Goal: Navigation & Orientation: Find specific page/section

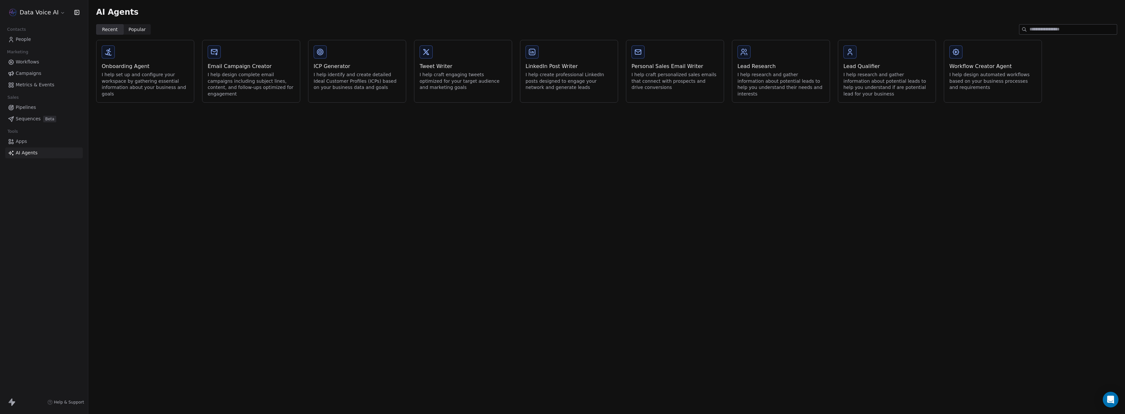
click at [28, 59] on span "Workflows" at bounding box center [28, 62] width 24 height 7
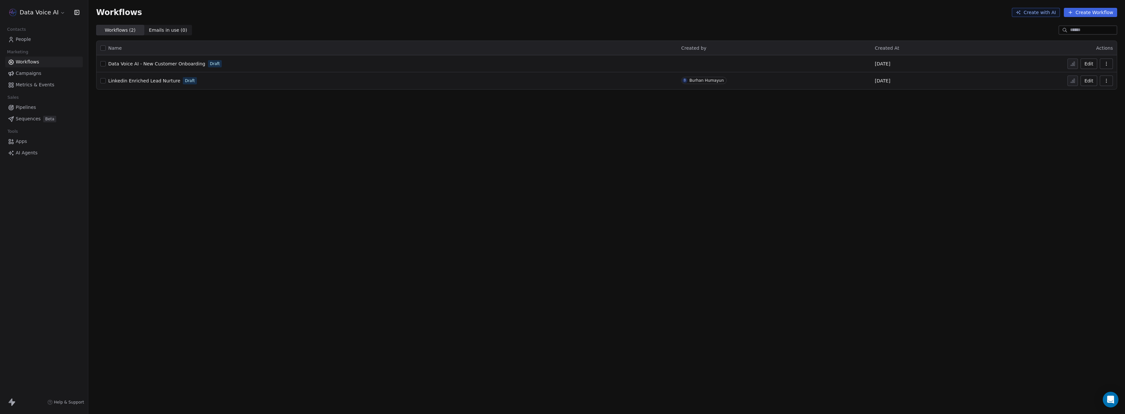
click at [33, 77] on link "Campaigns" at bounding box center [44, 73] width 78 height 11
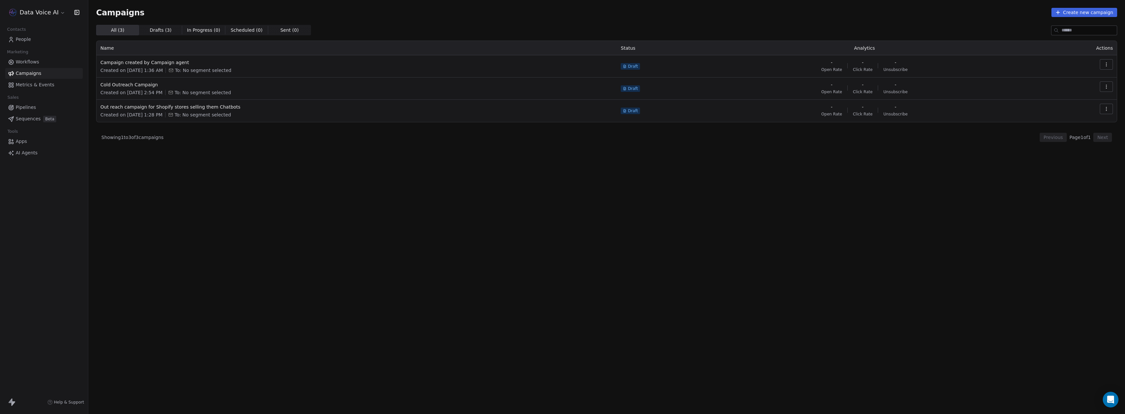
click at [31, 67] on link "Workflows" at bounding box center [44, 62] width 78 height 11
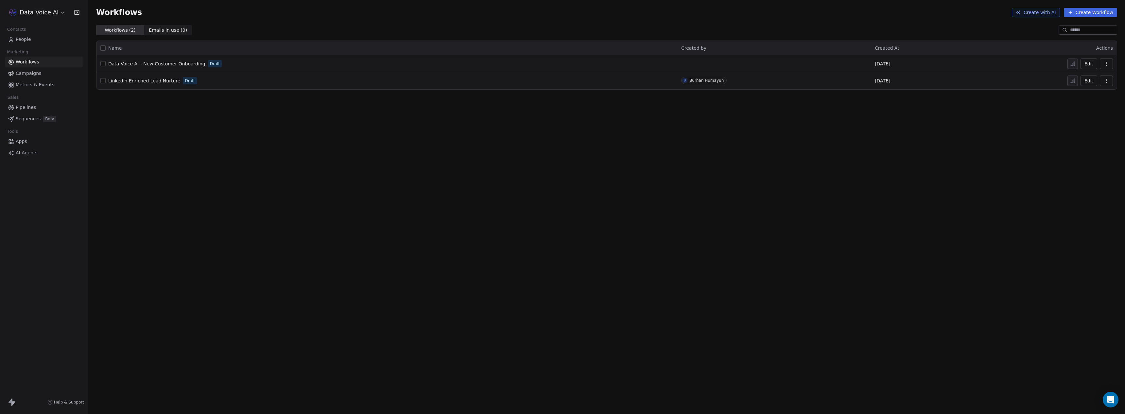
click at [37, 84] on span "Metrics & Events" at bounding box center [35, 84] width 39 height 7
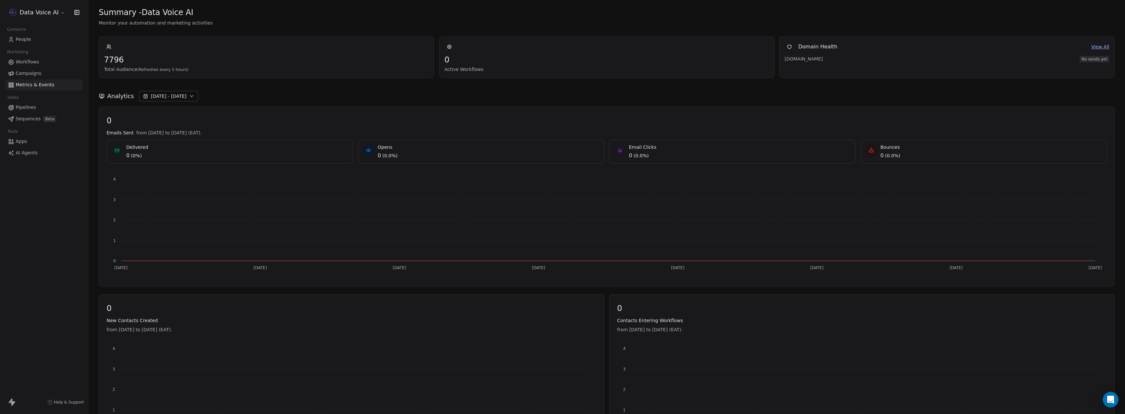
click at [37, 72] on span "Campaigns" at bounding box center [29, 73] width 26 height 7
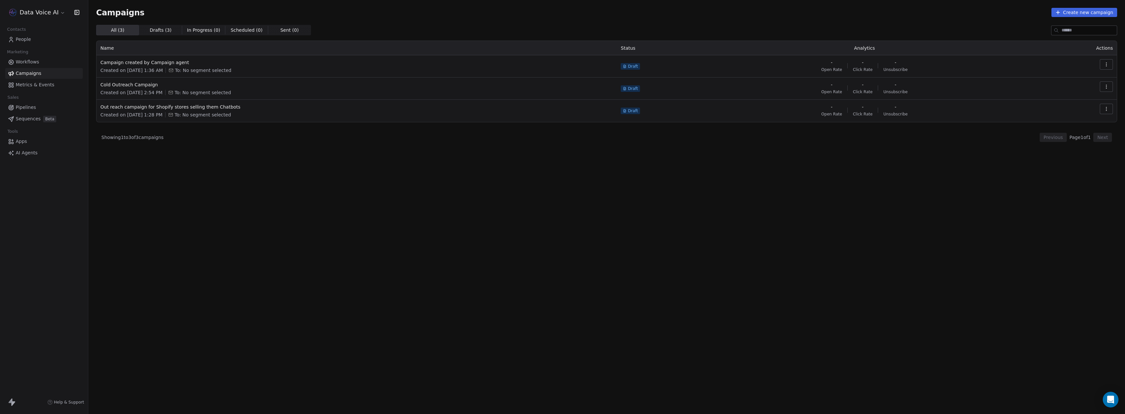
click at [32, 63] on span "Workflows" at bounding box center [28, 62] width 24 height 7
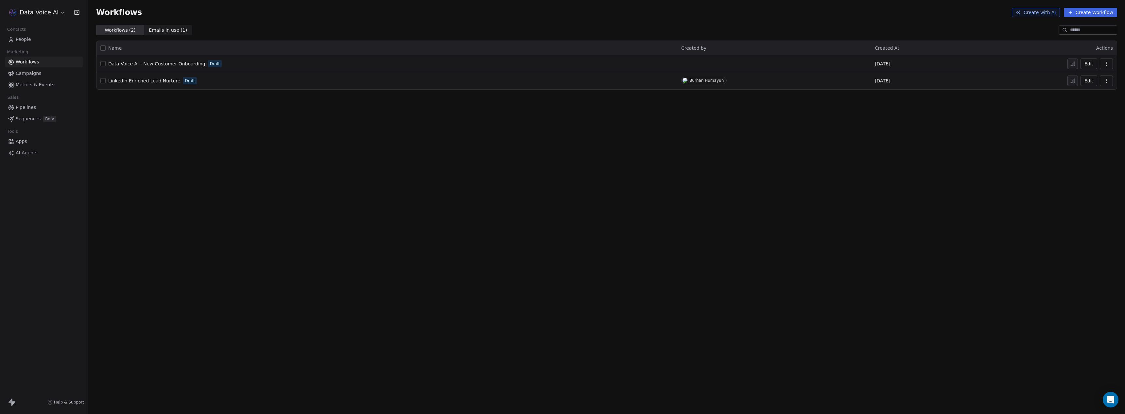
click at [30, 41] on link "People" at bounding box center [44, 39] width 78 height 11
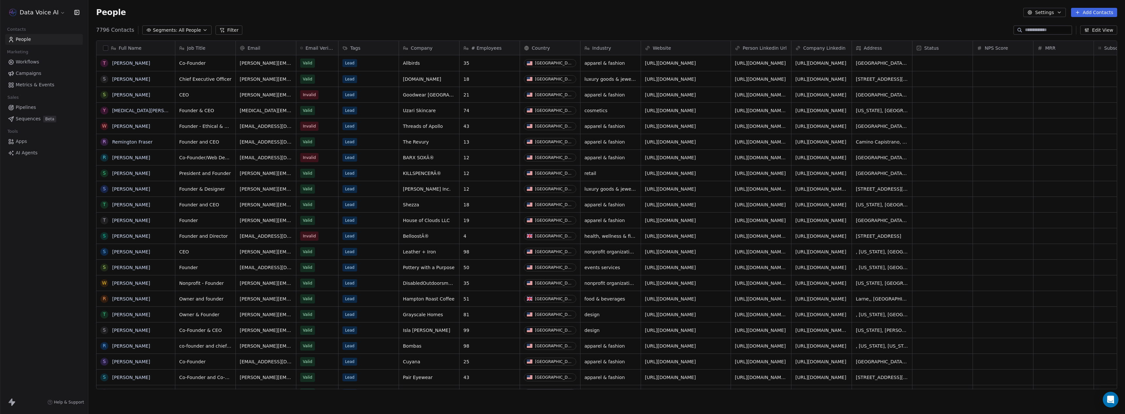
click at [45, 14] on html "Data Voice AI Contacts People Marketing Workflows Campaigns Metrics & Events Sa…" at bounding box center [562, 207] width 1125 height 414
click at [56, 137] on div "Bespin Global" at bounding box center [50, 137] width 72 height 7
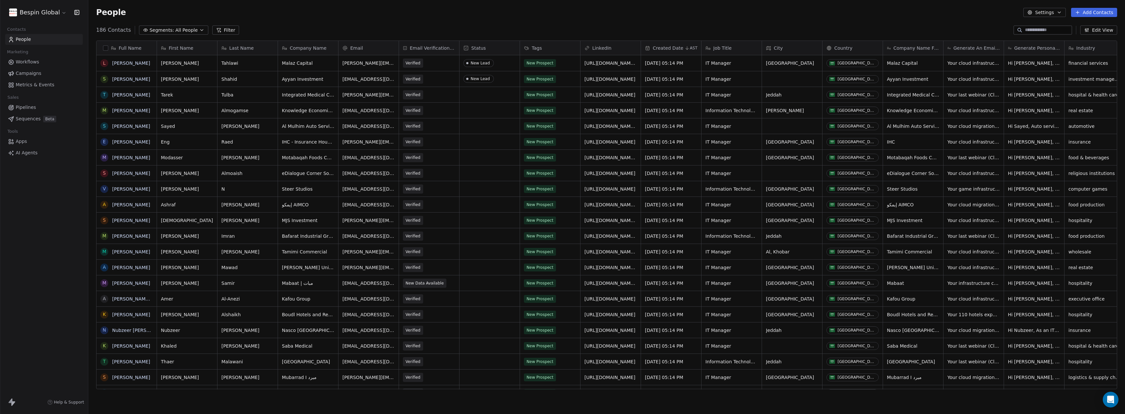
scroll to position [359, 1032]
click at [30, 71] on span "Campaigns" at bounding box center [29, 73] width 26 height 7
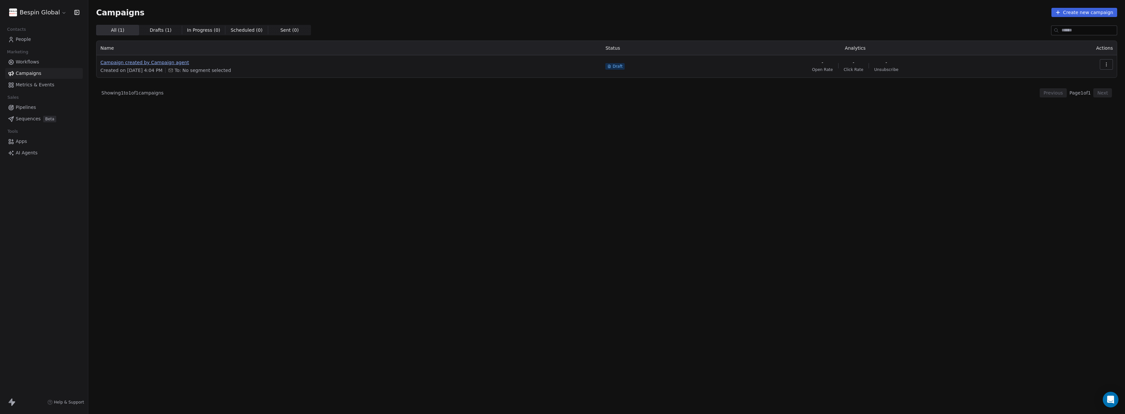
click at [166, 64] on span "Campaign created by Campaign agent" at bounding box center [348, 62] width 497 height 7
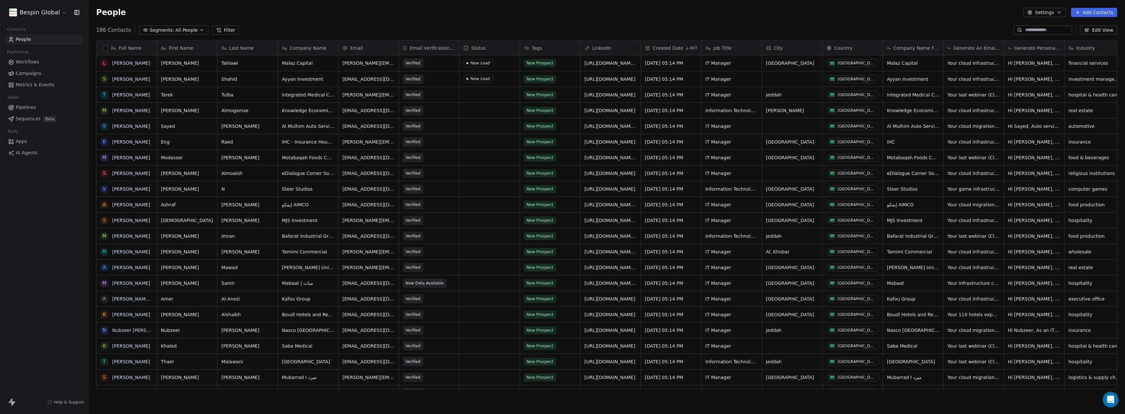
scroll to position [359, 1032]
click at [33, 72] on span "Campaigns" at bounding box center [29, 73] width 26 height 7
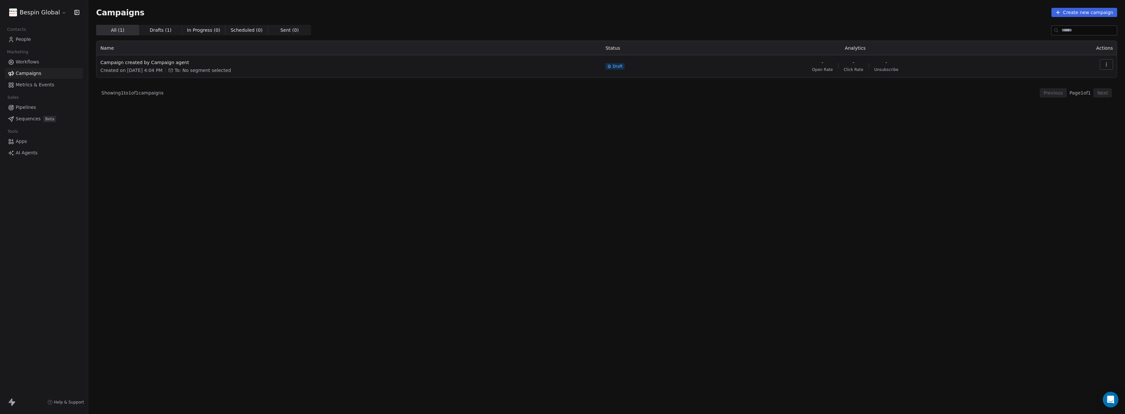
click at [30, 63] on span "Workflows" at bounding box center [28, 62] width 24 height 7
click at [138, 81] on span "Enterprise Prospect Nurturing Journey" at bounding box center [151, 80] width 87 height 5
click at [30, 31] on div "Contacts" at bounding box center [44, 29] width 78 height 9
click at [29, 38] on span "People" at bounding box center [23, 39] width 15 height 7
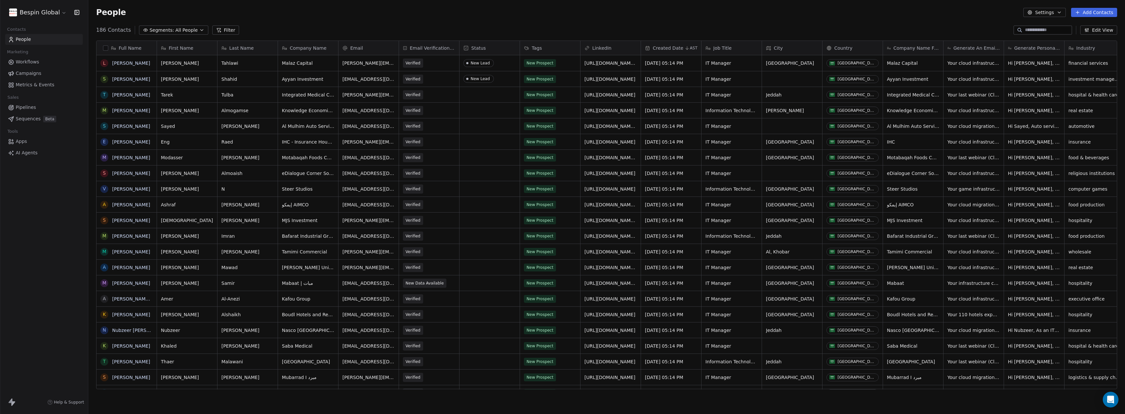
click at [34, 67] on div "Workflows Campaigns Metrics & Events" at bounding box center [44, 74] width 78 height 34
click at [32, 63] on span "Workflows" at bounding box center [28, 62] width 24 height 7
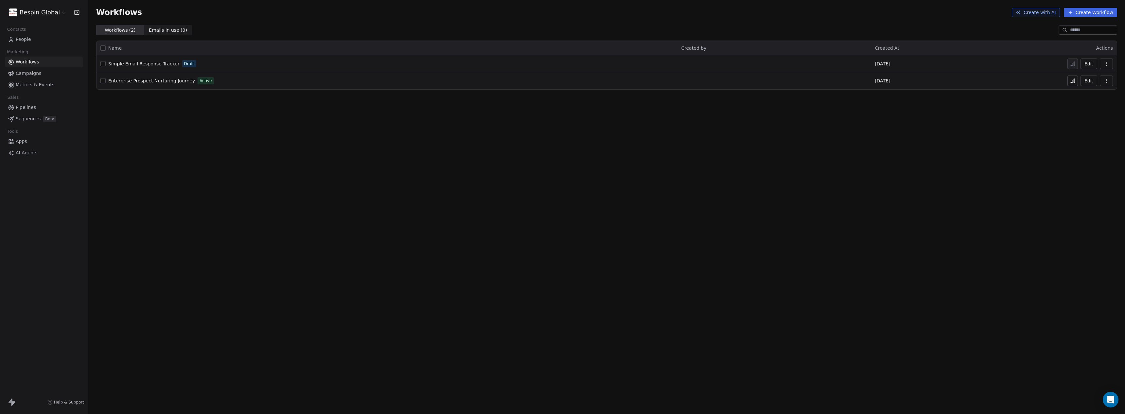
click at [32, 74] on span "Campaigns" at bounding box center [29, 73] width 26 height 7
click at [35, 84] on span "Metrics & Events" at bounding box center [35, 84] width 39 height 7
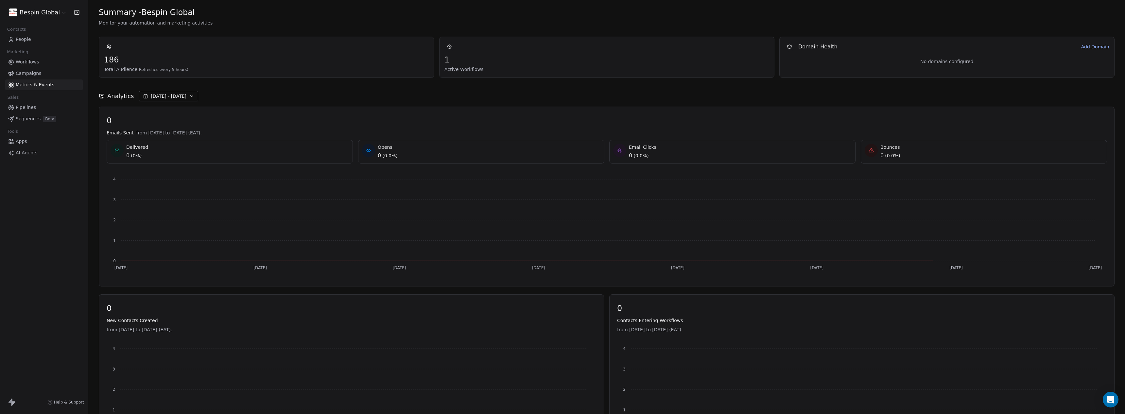
click at [26, 38] on span "People" at bounding box center [23, 39] width 15 height 7
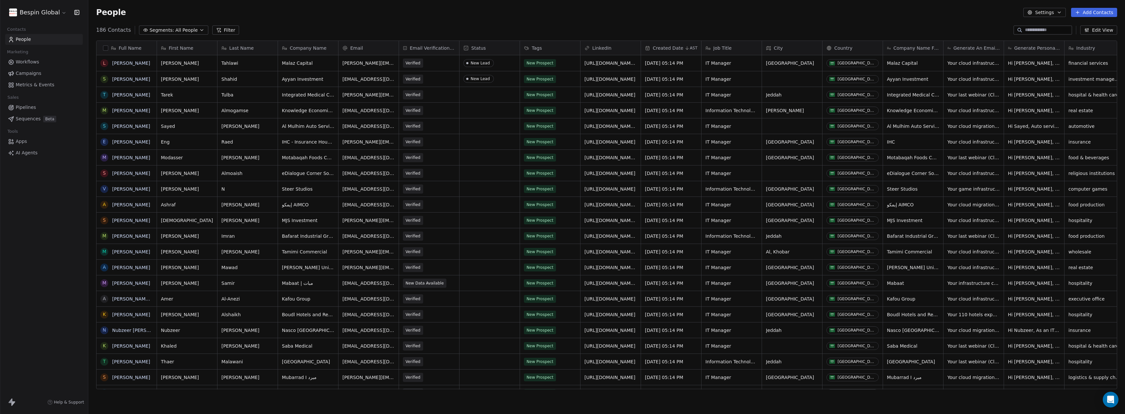
scroll to position [359, 1032]
click at [33, 147] on link "Apps" at bounding box center [44, 141] width 78 height 11
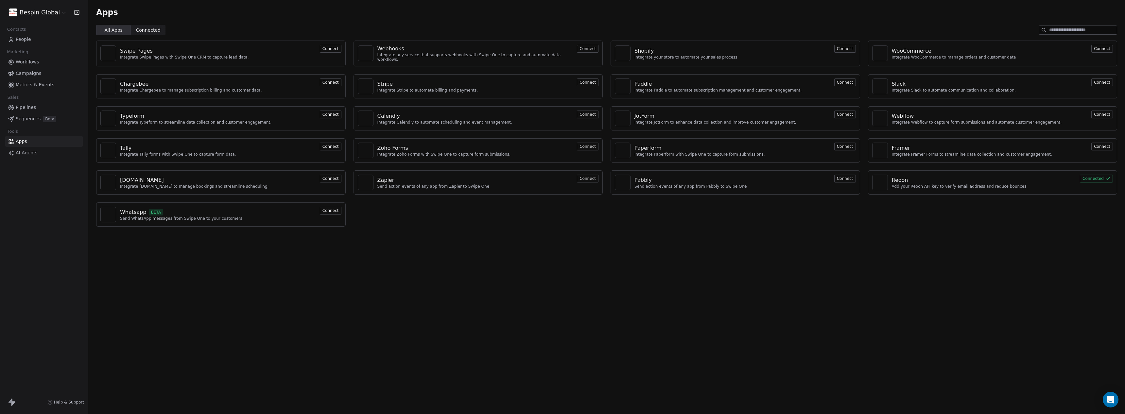
click at [607, 69] on div "Swipe Pages Integrate Swipe Pages with Swipe One CRM to capture lead data. Conn…" at bounding box center [606, 133] width 1037 height 197
drag, startPoint x: 201, startPoint y: 57, endPoint x: 238, endPoint y: 59, distance: 37.3
click at [238, 59] on div "Integrate Swipe Pages with Swipe One CRM to capture lead data." at bounding box center [184, 57] width 129 height 5
click at [242, 59] on div "Swipe Pages Integrate Swipe Pages with Swipe One CRM to capture lead data. Conn…" at bounding box center [221, 54] width 250 height 26
